Goal: Information Seeking & Learning: Learn about a topic

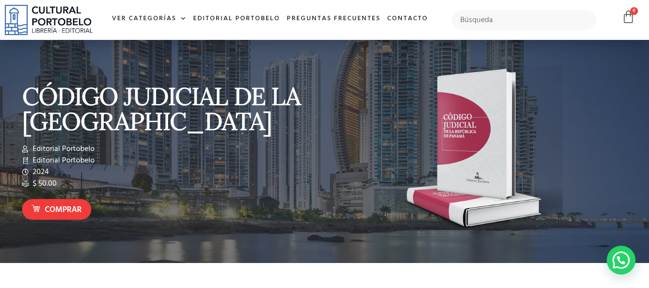
click at [473, 9] on div at bounding box center [524, 20] width 154 height 30
click at [474, 24] on input "text" at bounding box center [524, 20] width 145 height 20
type input "trata de personas"
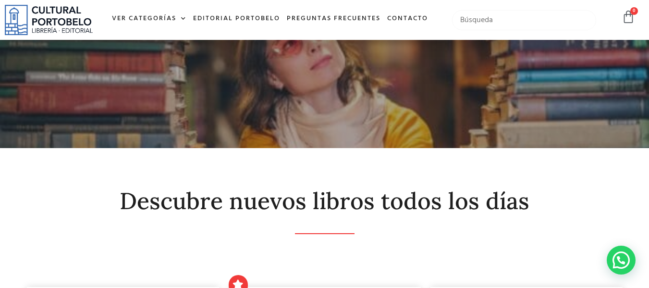
click at [504, 29] on input "text" at bounding box center [524, 20] width 145 height 20
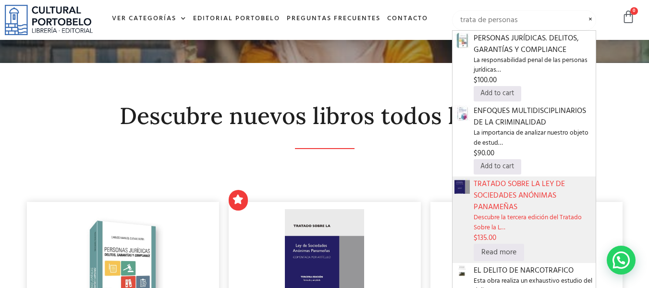
scroll to position [96, 0]
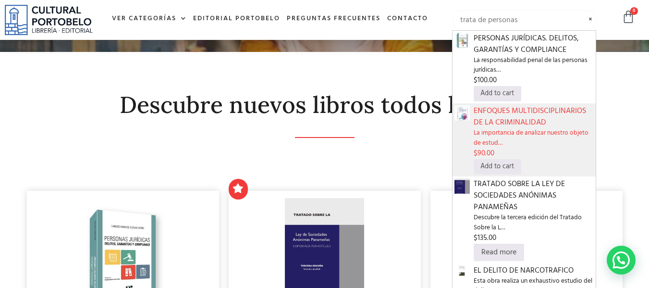
type input "trata de personas"
click at [530, 134] on span "La importancia de analizar nuestro objeto de estud…" at bounding box center [533, 138] width 120 height 20
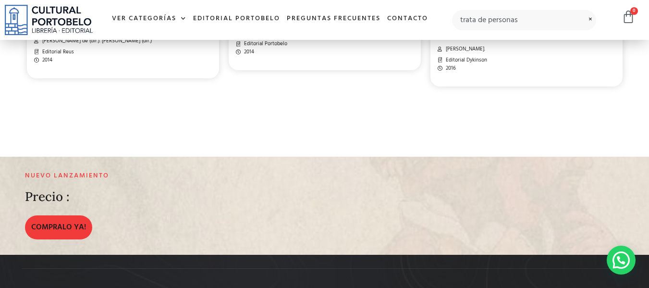
scroll to position [1200, 0]
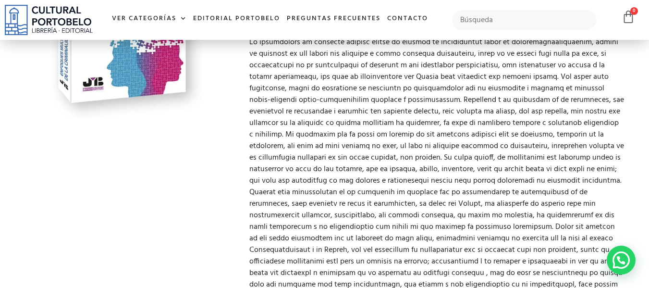
scroll to position [48, 0]
